Goal: Task Accomplishment & Management: Manage account settings

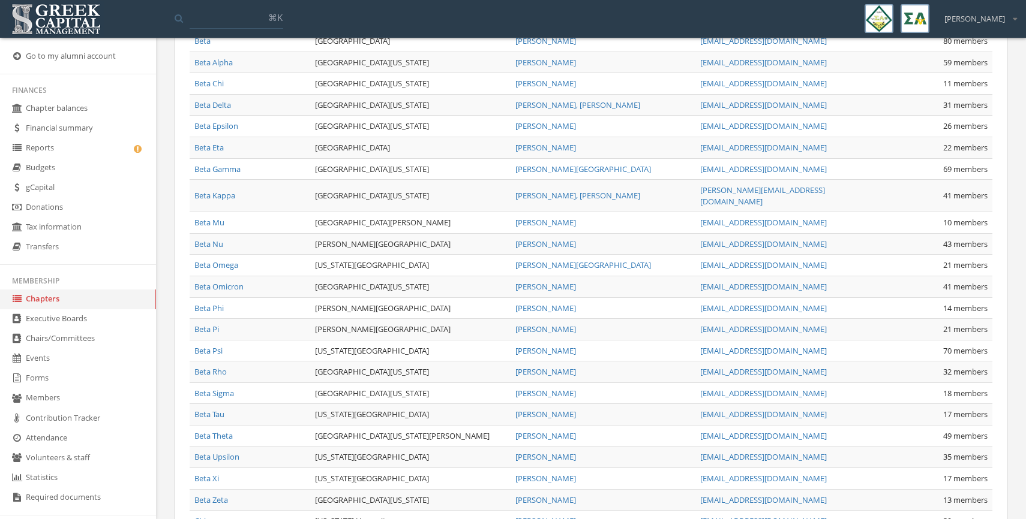
scroll to position [626, 0]
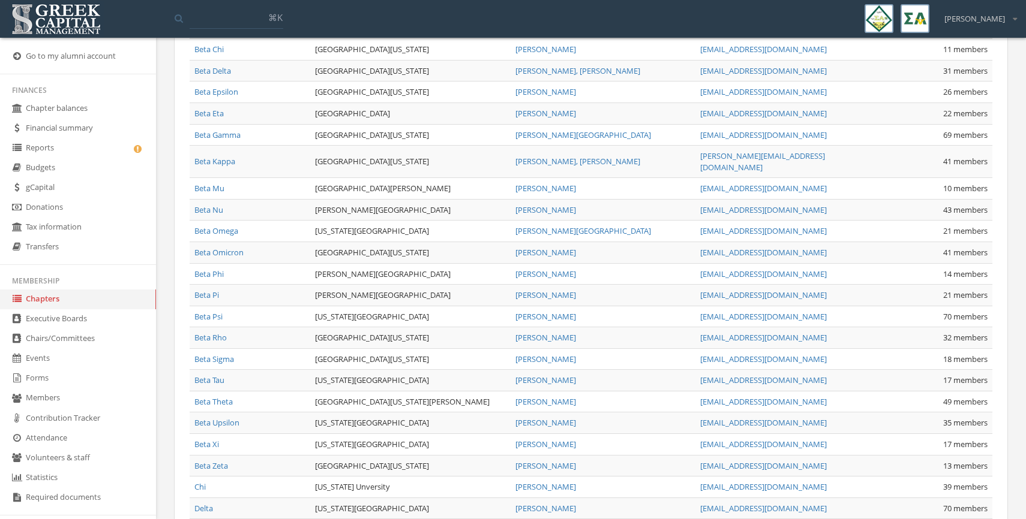
click at [35, 145] on link "Reports" at bounding box center [78, 149] width 156 height 20
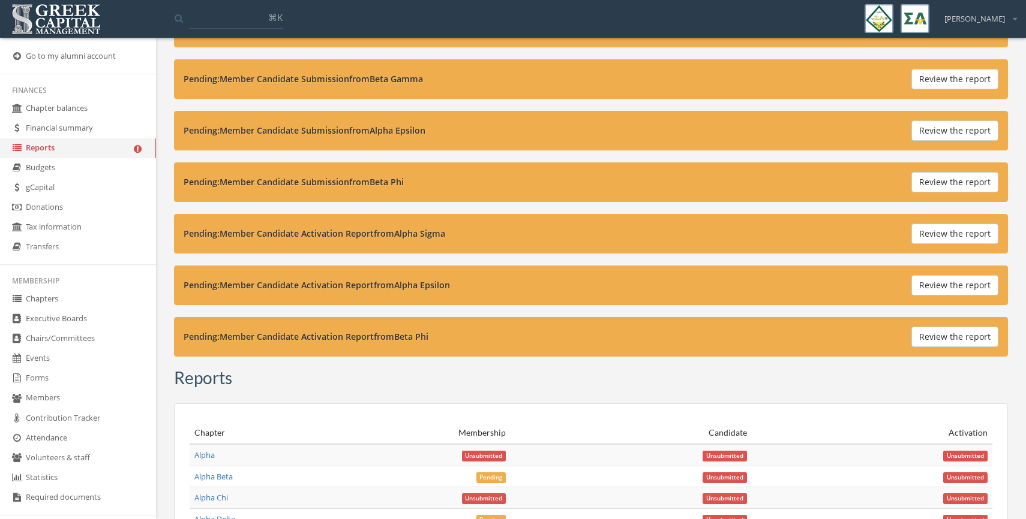
scroll to position [1236, 0]
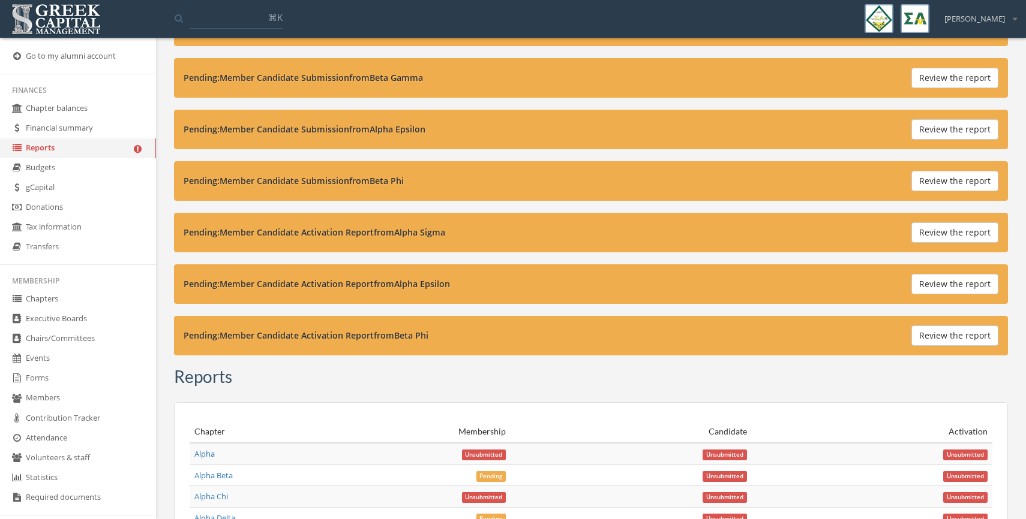
click at [933, 338] on button "Review the report" at bounding box center [954, 336] width 87 height 20
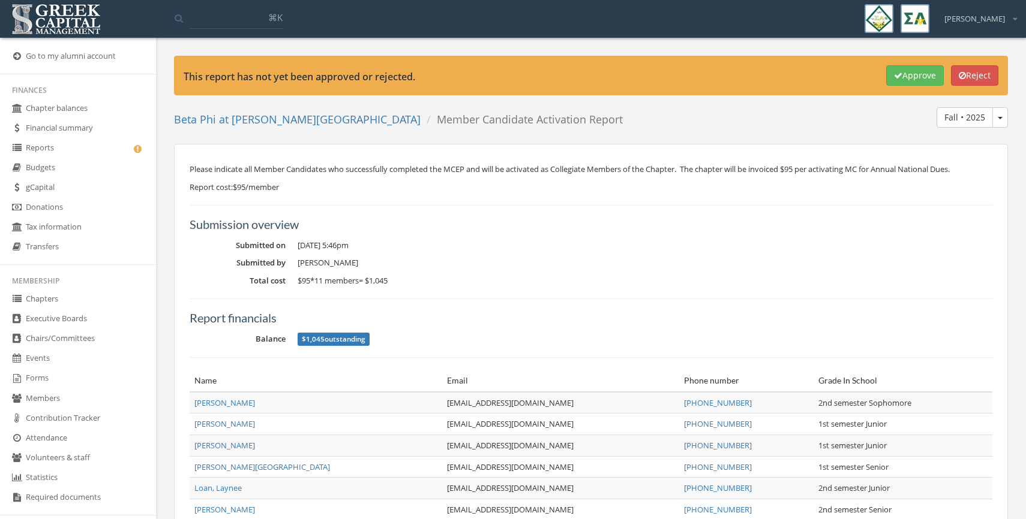
click at [58, 109] on link "Chapter balances" at bounding box center [78, 109] width 156 height 20
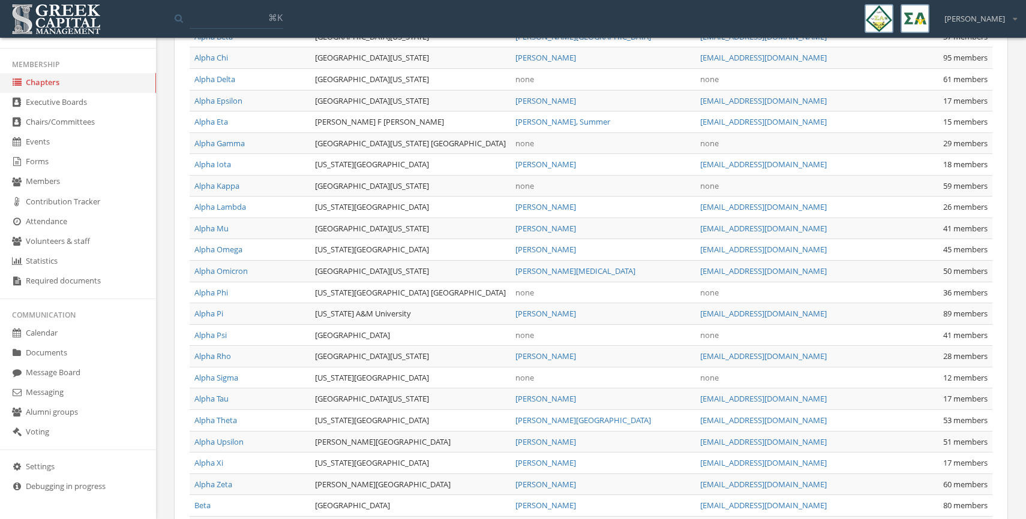
scroll to position [151, 0]
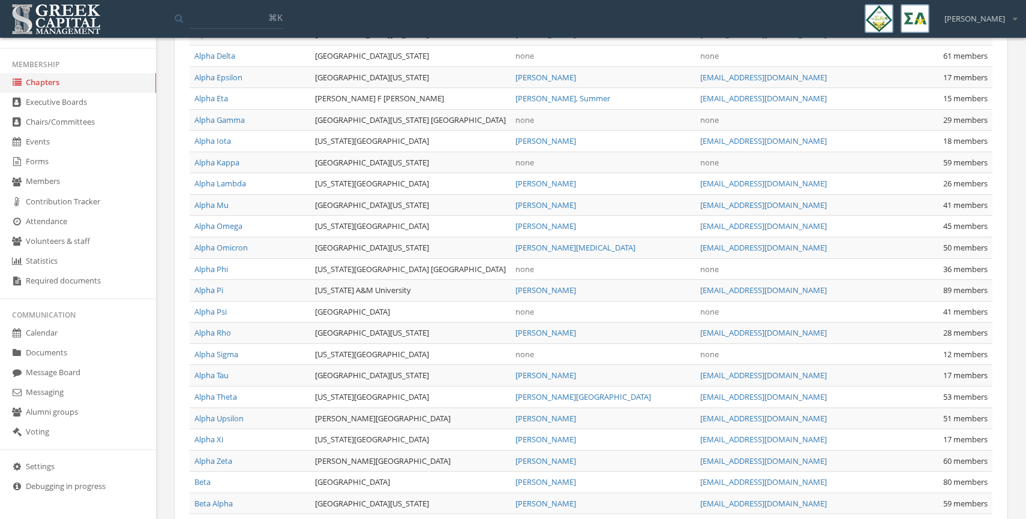
click at [41, 354] on link "Documents" at bounding box center [78, 354] width 156 height 20
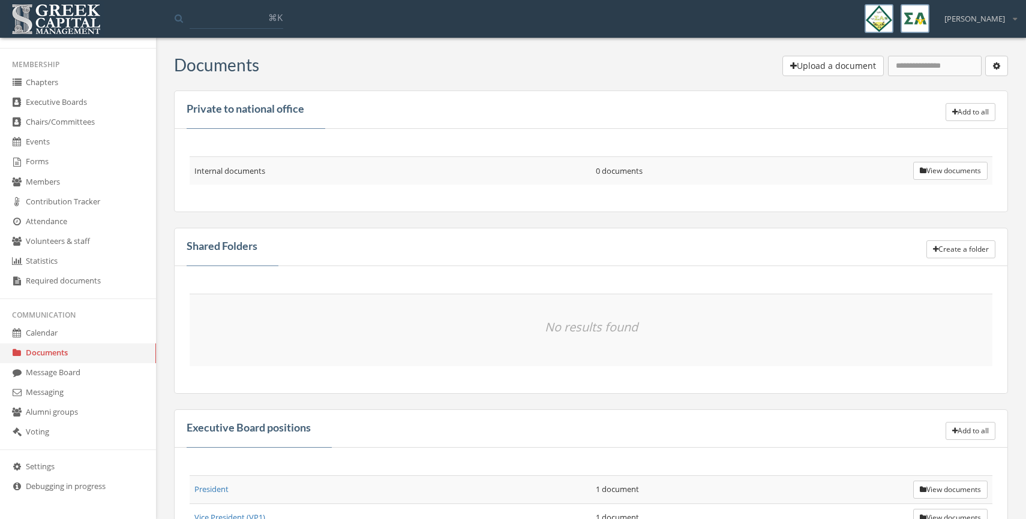
click at [970, 260] on div "Shared Folders Create a folder" at bounding box center [591, 247] width 834 height 38
click at [967, 253] on button "Create a folder" at bounding box center [960, 250] width 69 height 18
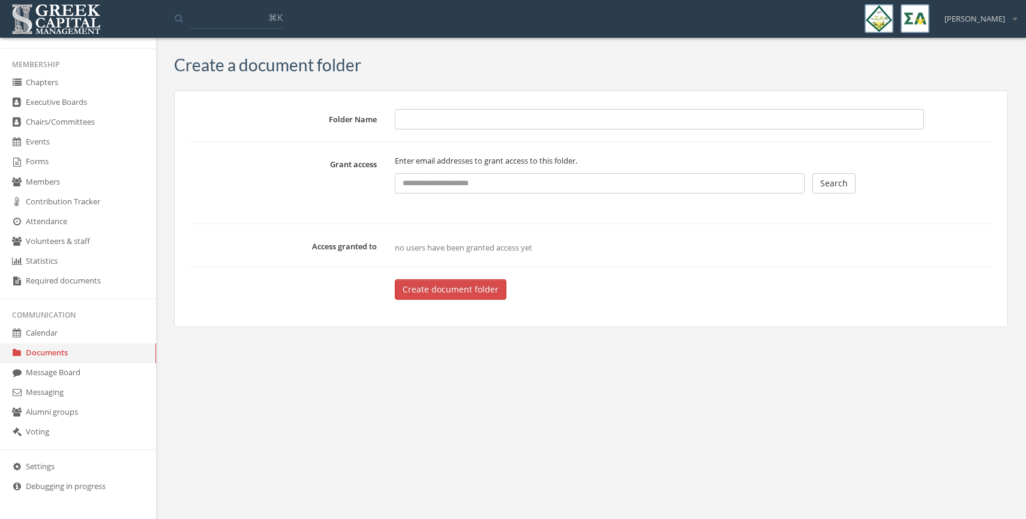
click at [617, 179] on input "text" at bounding box center [600, 183] width 410 height 20
click at [870, 192] on div "Grant access Enter email addresses to grant access to this folder. *** Search" at bounding box center [591, 174] width 821 height 40
click at [839, 194] on form "Folder Name [PERSON_NAME] access Enter email addresses to grant access to this …" at bounding box center [591, 204] width 803 height 191
click at [837, 185] on button "Search" at bounding box center [833, 183] width 43 height 20
click at [435, 179] on input "***" at bounding box center [600, 183] width 410 height 20
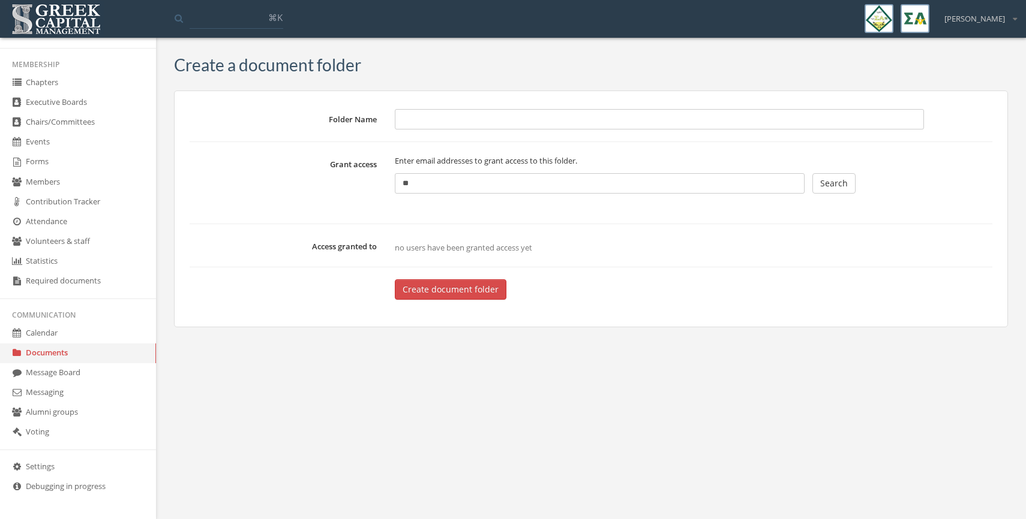
type input "*"
click at [410, 126] on input "Folder Name" at bounding box center [659, 119] width 529 height 20
type input "****"
click at [424, 295] on button "Create document folder" at bounding box center [451, 290] width 112 height 20
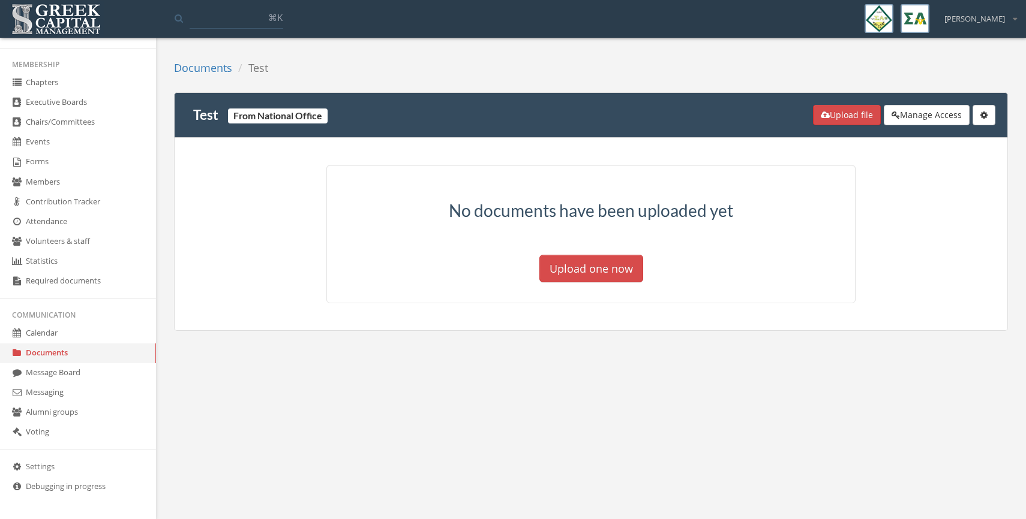
click at [935, 116] on button "Manage Access" at bounding box center [927, 115] width 86 height 20
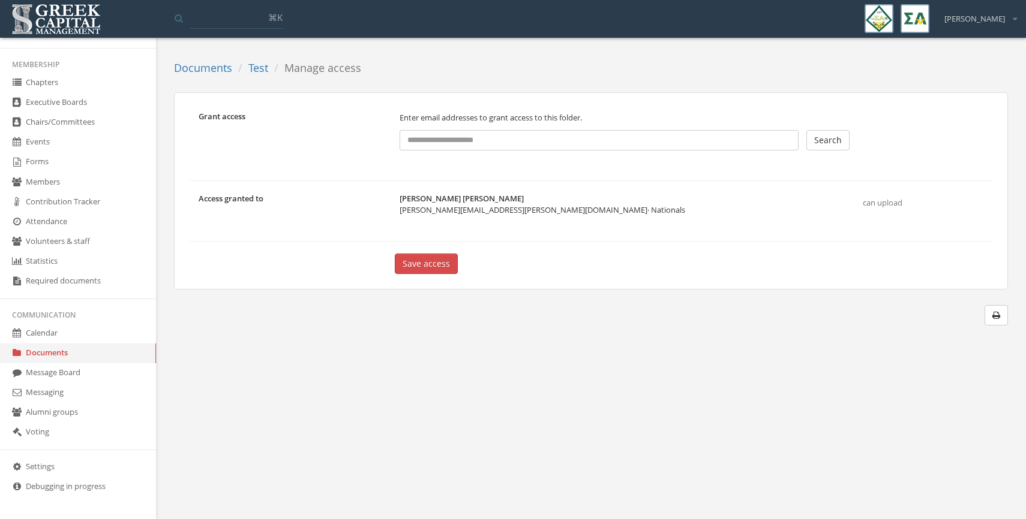
click at [747, 140] on input "text" at bounding box center [598, 140] width 399 height 20
click at [257, 68] on link "Test" at bounding box center [258, 68] width 20 height 14
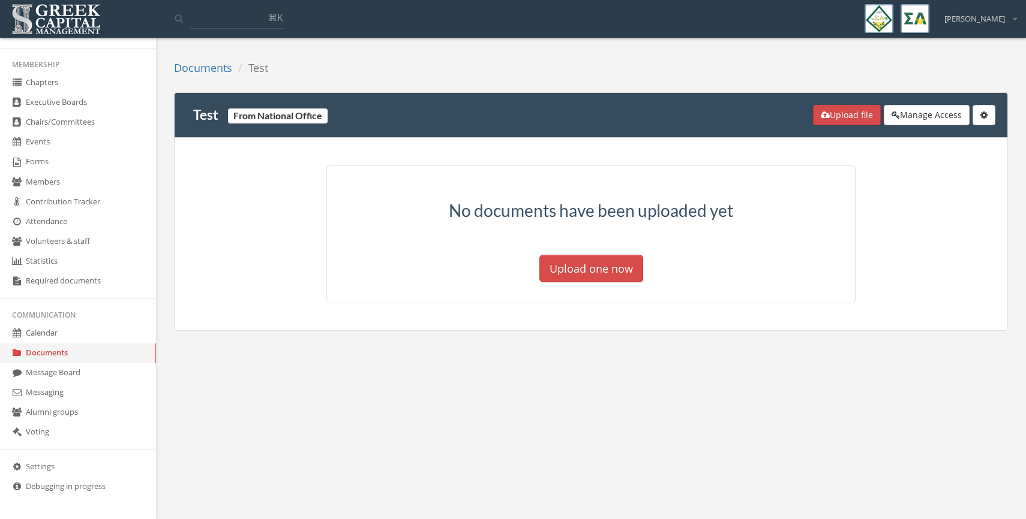
click at [987, 101] on div "Test From National Office Upload file Manage Access Create subfolder Rename fol…" at bounding box center [591, 115] width 834 height 46
click at [989, 125] on div "Create subfolder Rename folder Delete folder" at bounding box center [983, 115] width 23 height 20
click at [983, 119] on icon "button" at bounding box center [983, 115] width 7 height 8
click at [949, 187] on link "Delete folder" at bounding box center [947, 187] width 86 height 19
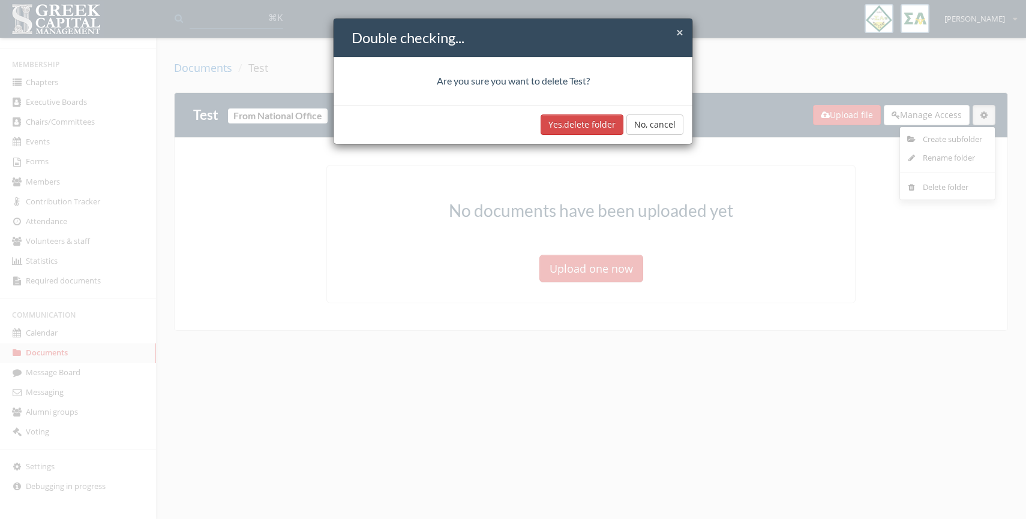
click at [588, 122] on button "Yes, delete folder" at bounding box center [581, 125] width 83 height 20
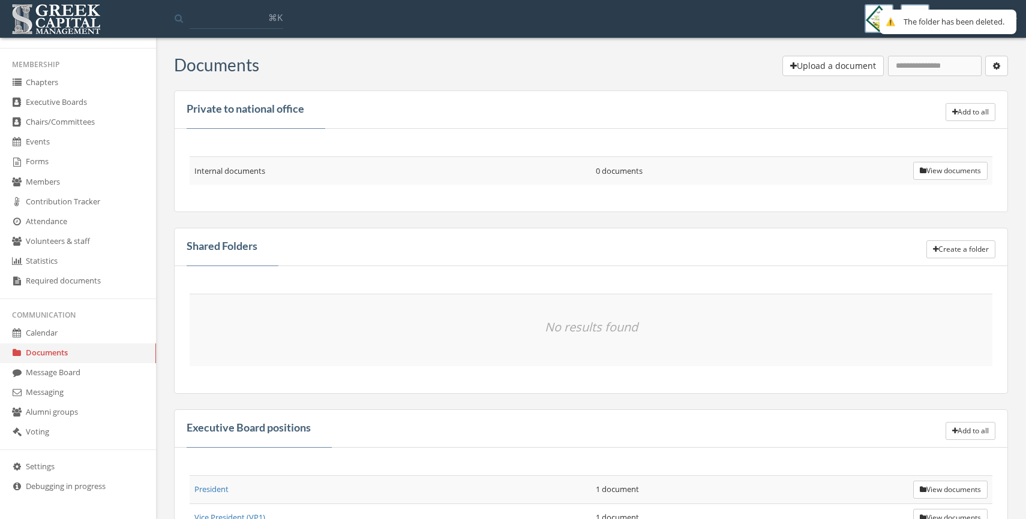
click at [571, 62] on div "Upload a document Create a Folder Bulk delete" at bounding box center [633, 67] width 749 height 23
